Goal: Communication & Community: Answer question/provide support

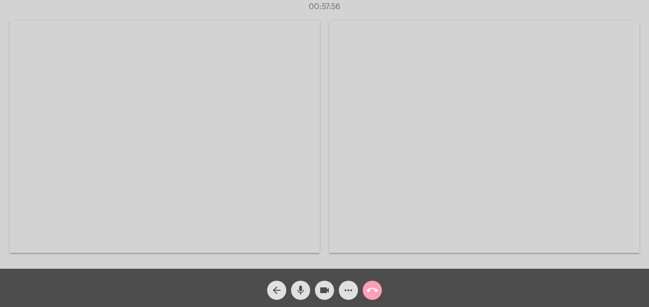
click at [375, 287] on mat-icon "call_end" at bounding box center [372, 289] width 11 height 11
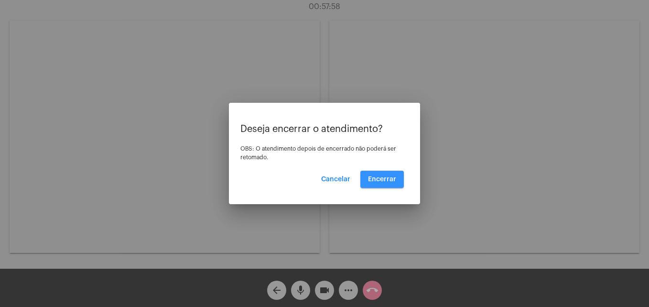
click at [384, 181] on span "Encerrar" at bounding box center [382, 179] width 28 height 7
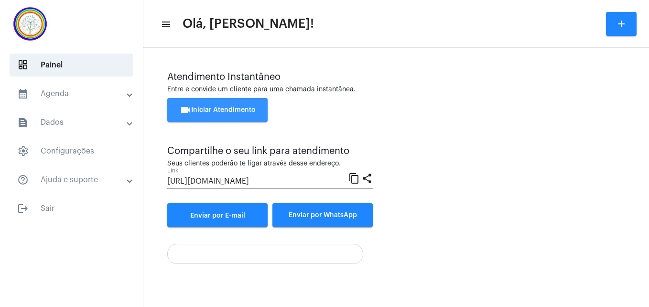
click at [235, 116] on button "videocam Iniciar Atendimento" at bounding box center [217, 110] width 100 height 24
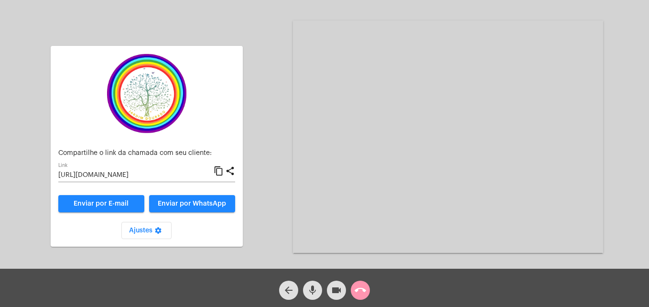
click at [218, 173] on mat-icon "content_copy" at bounding box center [219, 170] width 10 height 11
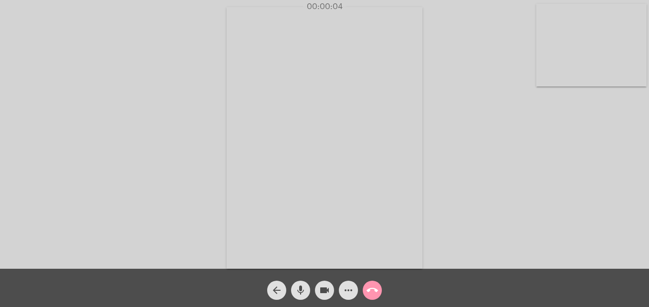
click at [542, 70] on video at bounding box center [591, 45] width 110 height 83
click at [258, 253] on video at bounding box center [411, 137] width 349 height 262
